Goal: Task Accomplishment & Management: Use online tool/utility

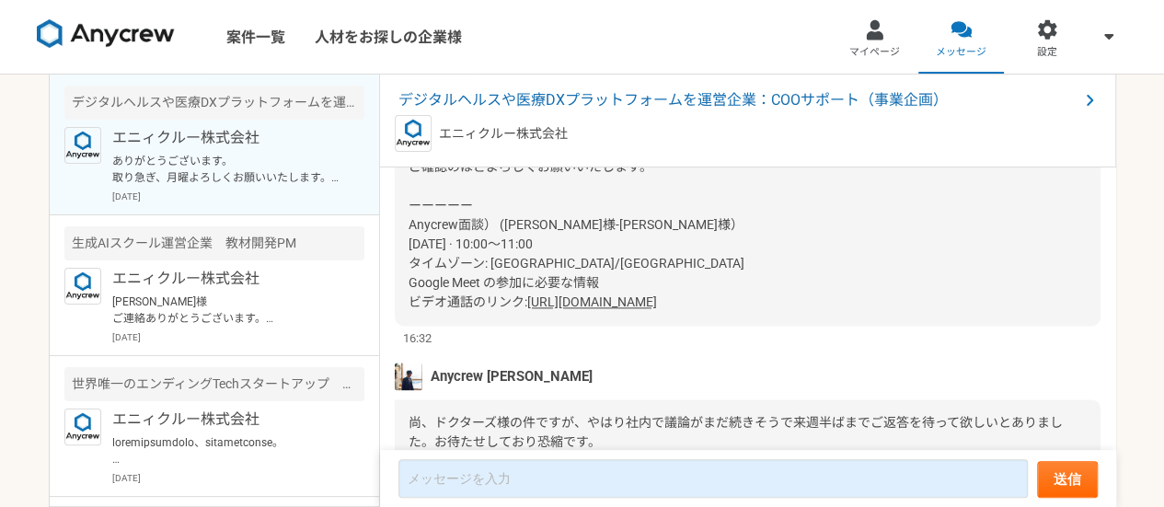
drag, startPoint x: 0, startPoint y: 0, endPoint x: 113, endPoint y: 29, distance: 116.7
click at [113, 29] on img at bounding box center [106, 33] width 138 height 29
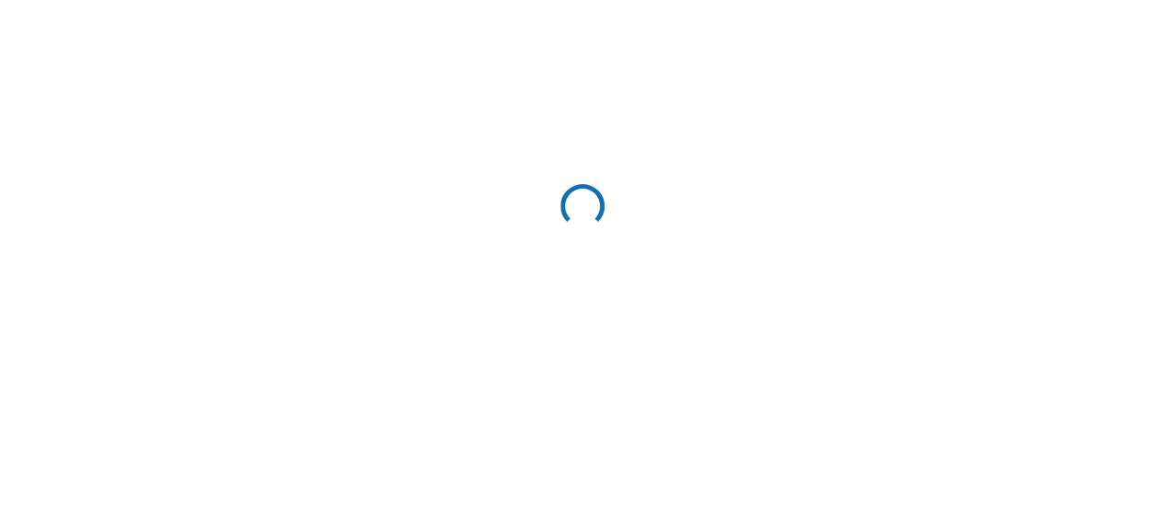
click at [113, 29] on html at bounding box center [582, 209] width 1164 height 419
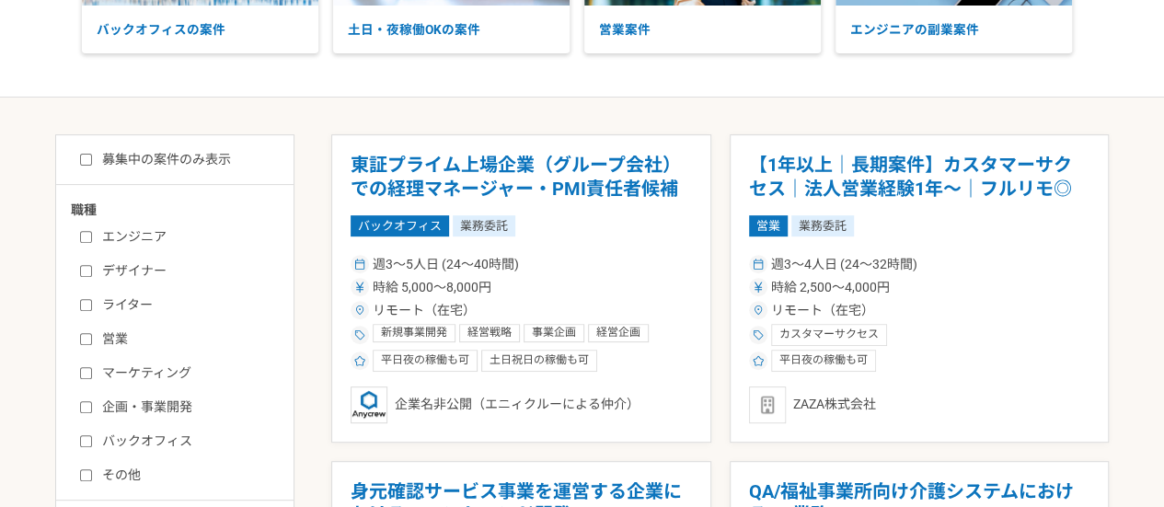
scroll to position [237, 0]
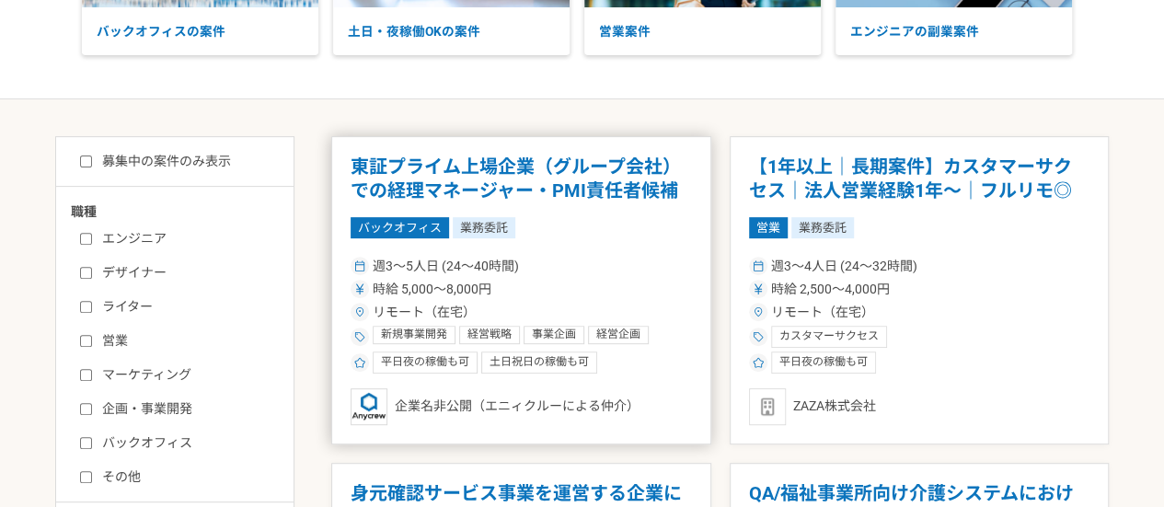
click at [612, 313] on div "リモート（在宅）" at bounding box center [521, 312] width 341 height 19
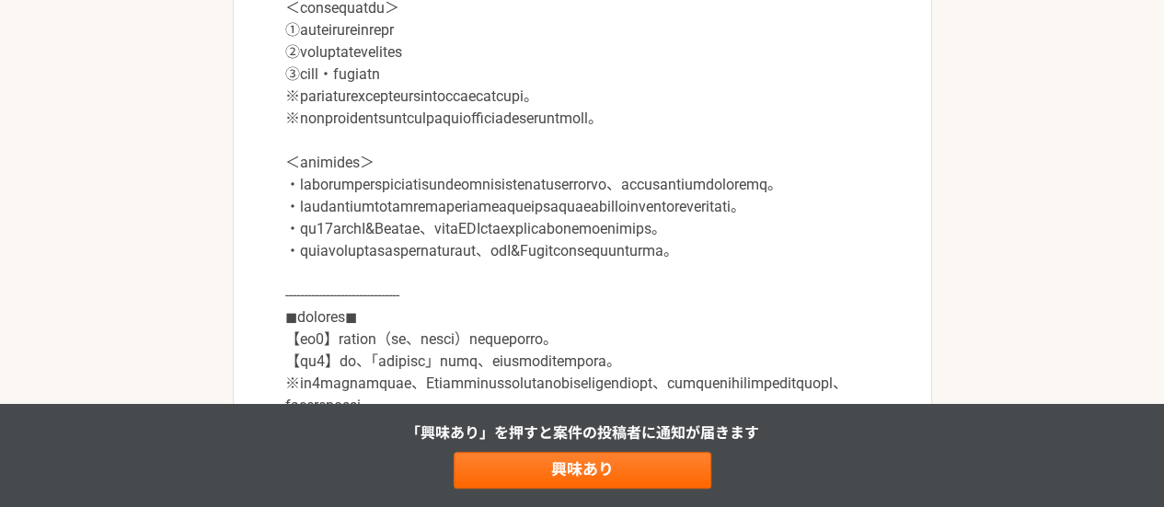
scroll to position [749, 0]
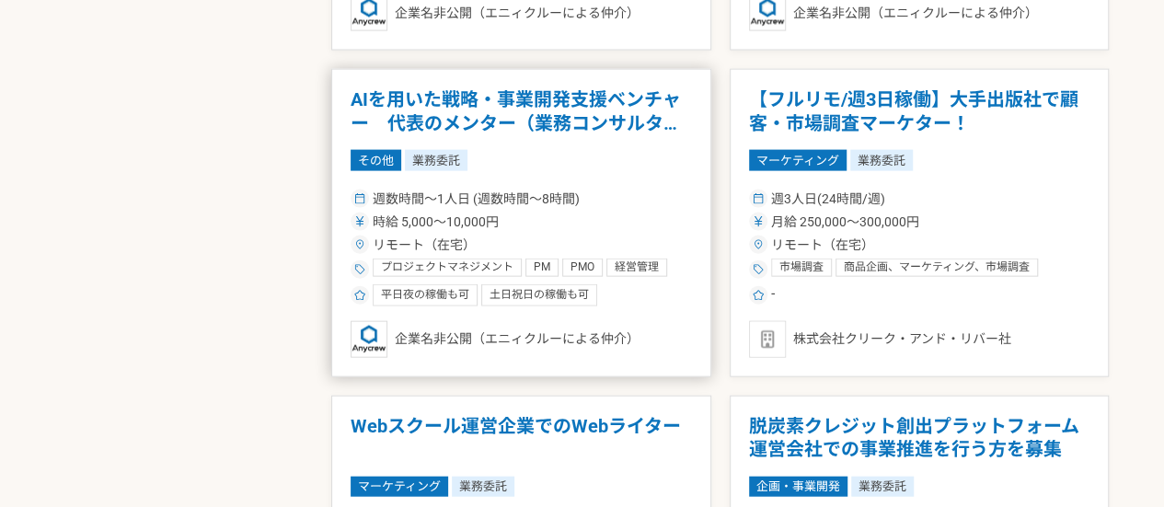
scroll to position [1944, 0]
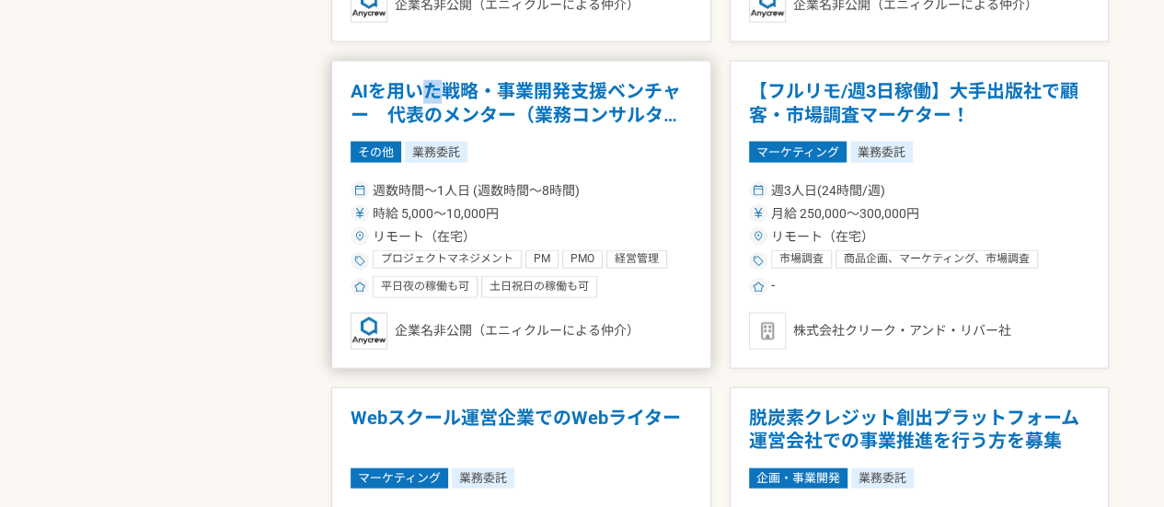
drag, startPoint x: 526, startPoint y: 194, endPoint x: 432, endPoint y: 98, distance: 134.7
click at [432, 98] on h1 "AIを用いた戦略・事業開発支援ベンチャー　代表のメンター（業務コンサルタント）" at bounding box center [521, 103] width 341 height 47
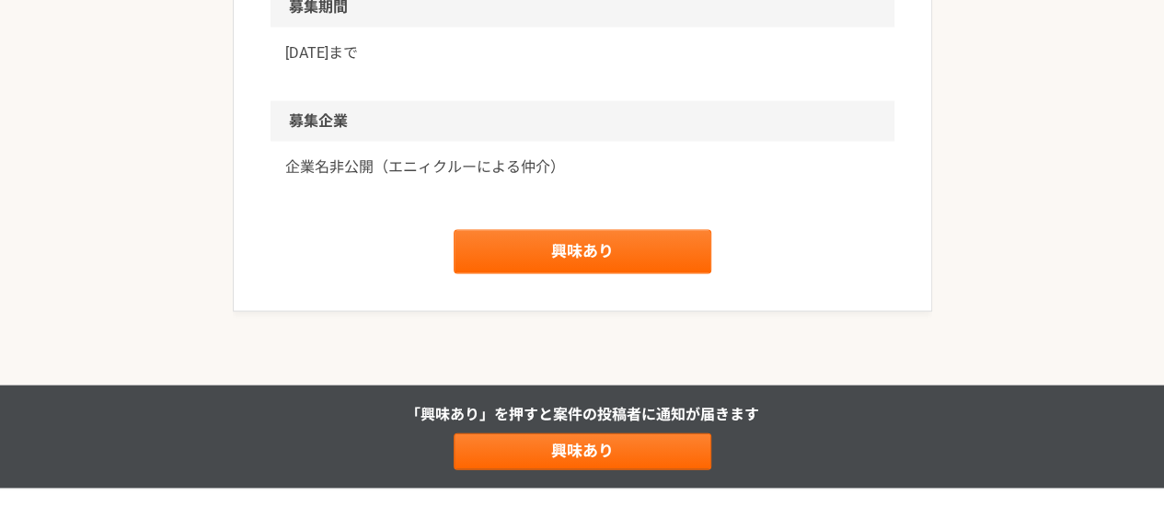
scroll to position [1827, 0]
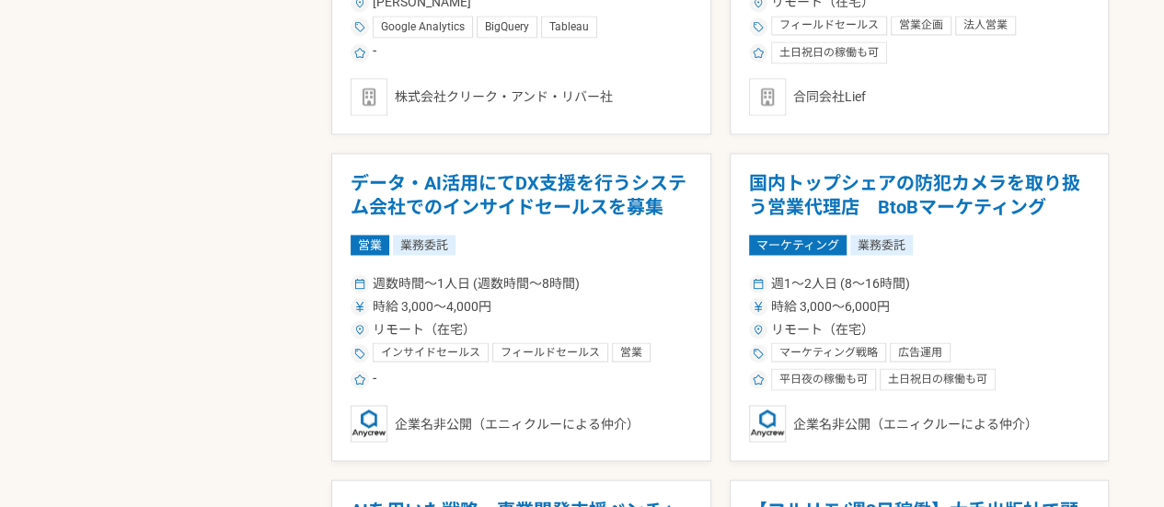
scroll to position [1623, 0]
